Goal: Book appointment/travel/reservation

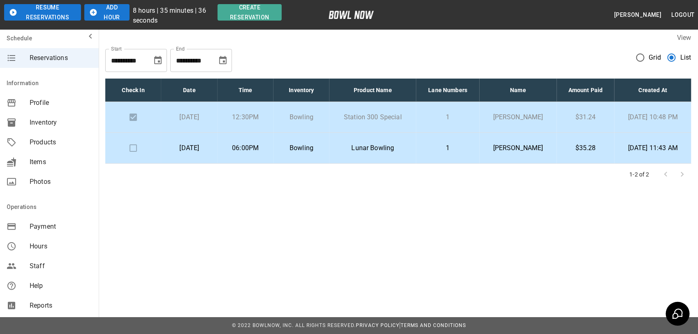
click at [64, 9] on button "Resume Reservations" at bounding box center [42, 12] width 77 height 16
